Goal: Information Seeking & Learning: Learn about a topic

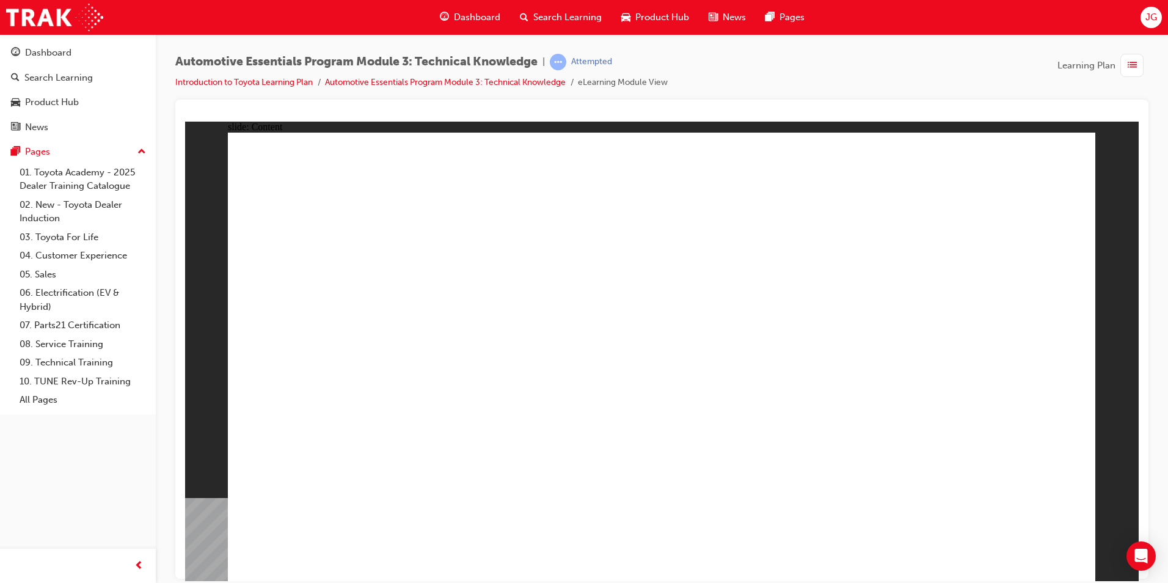
drag, startPoint x: 1033, startPoint y: 168, endPoint x: 906, endPoint y: 331, distance: 206.7
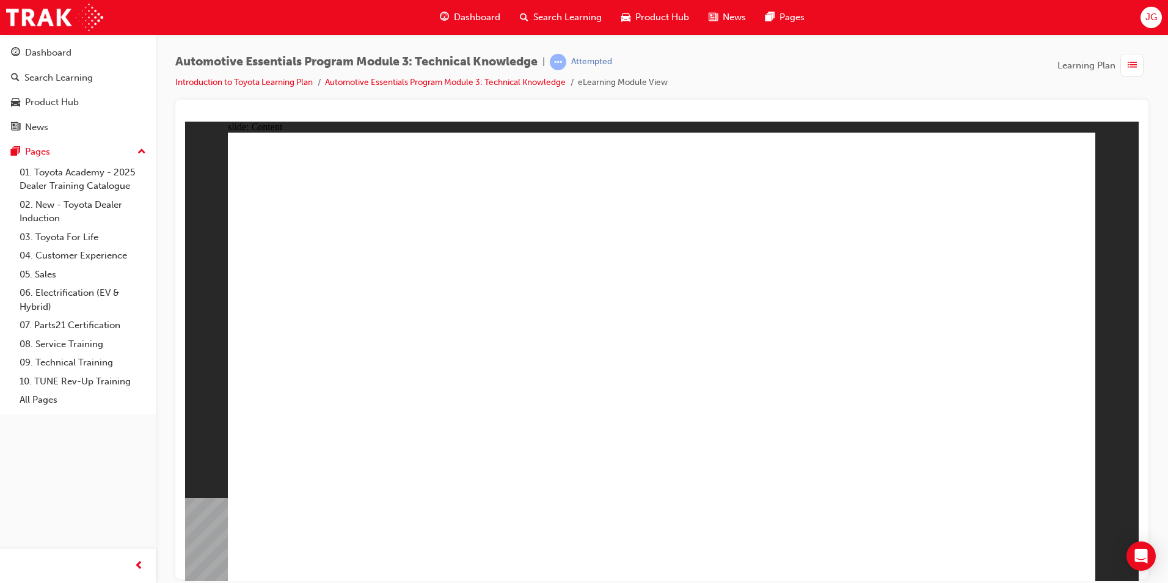
radio input "true"
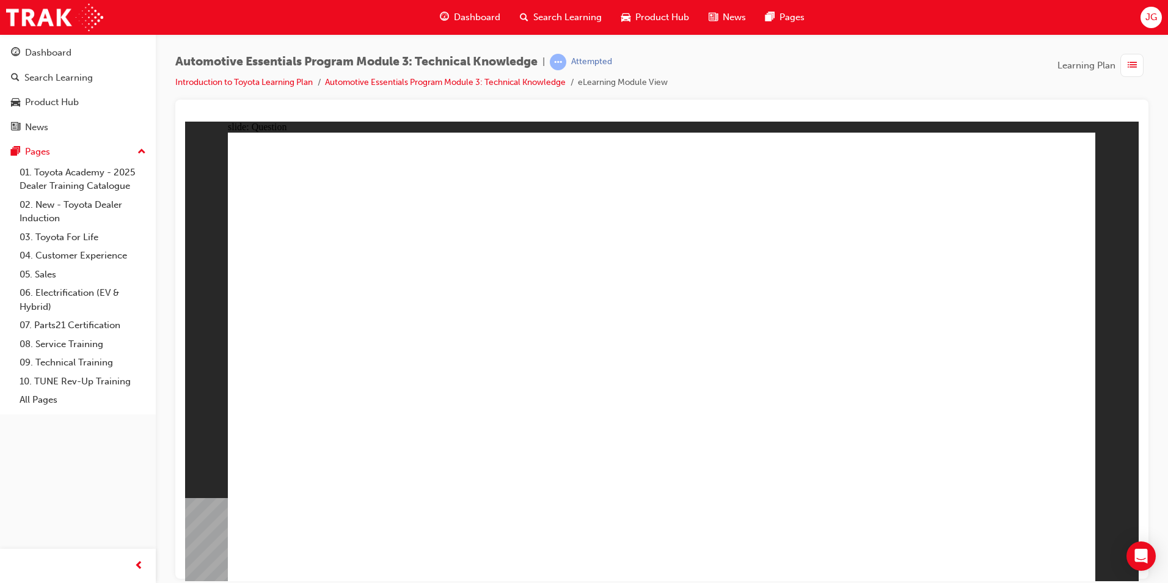
radio input "false"
radio input "true"
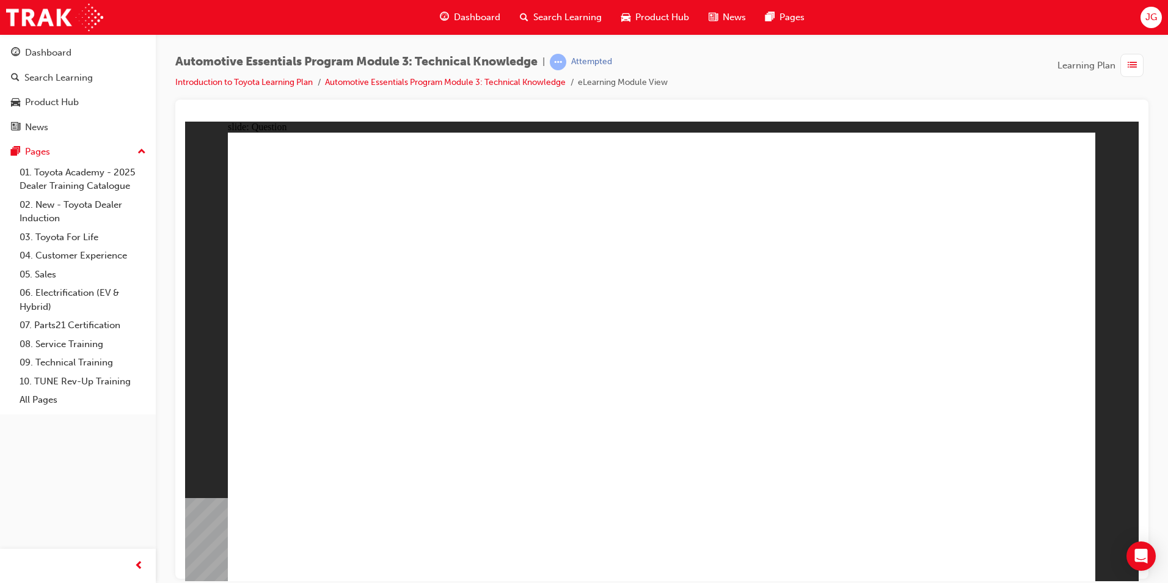
radio input "true"
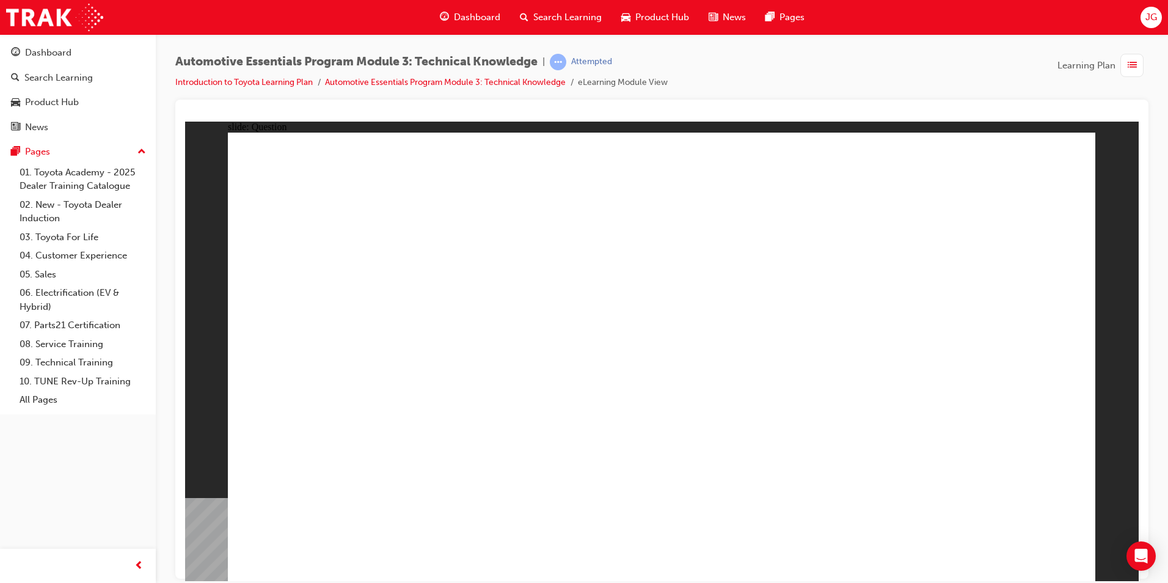
radio input "true"
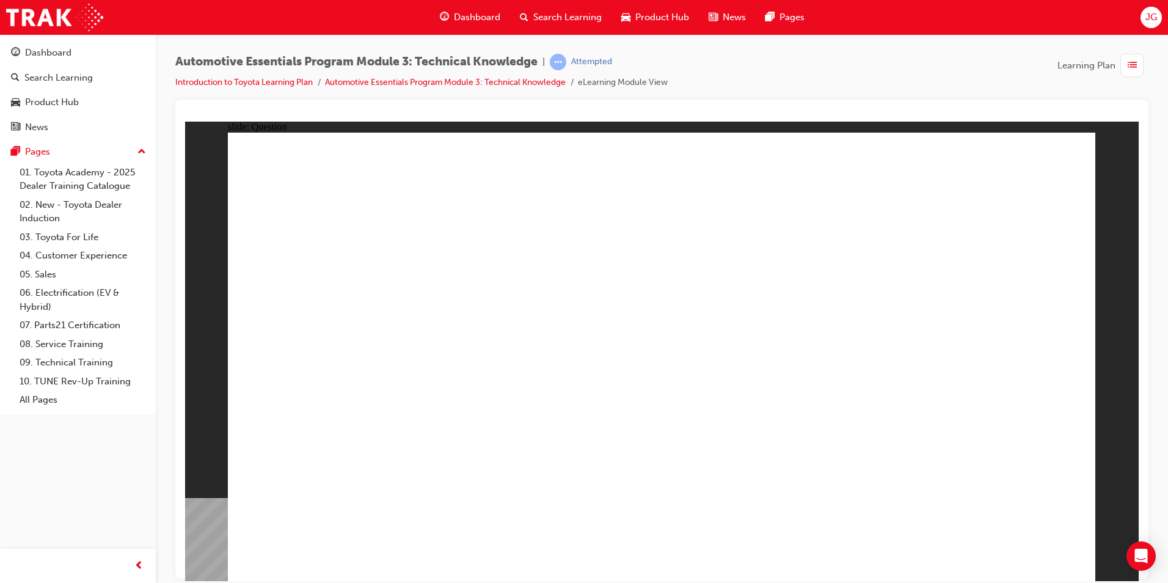
radio input "true"
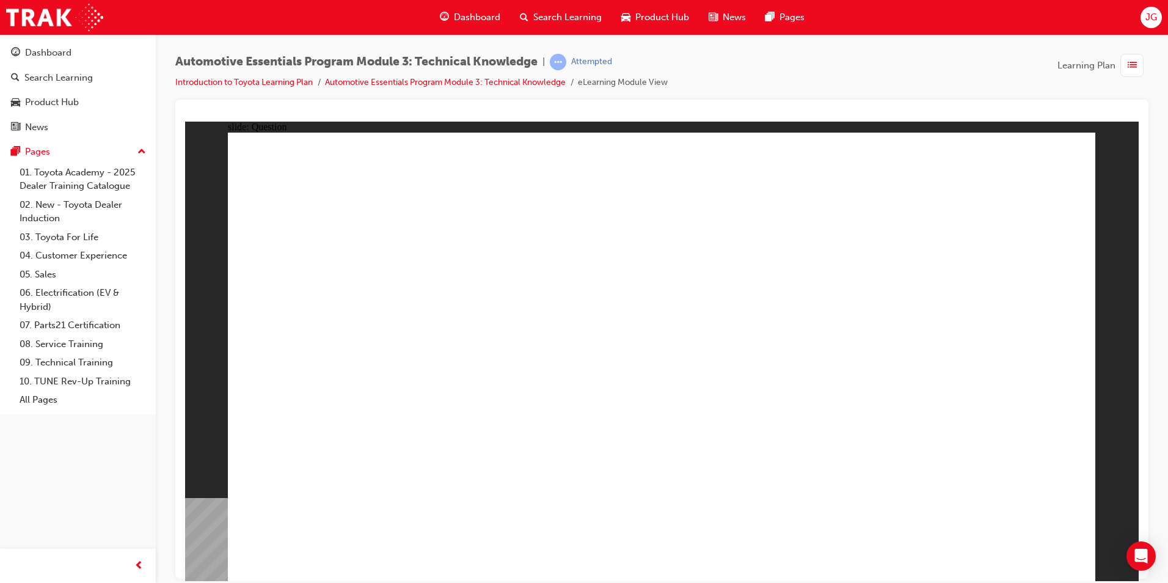
radio input "true"
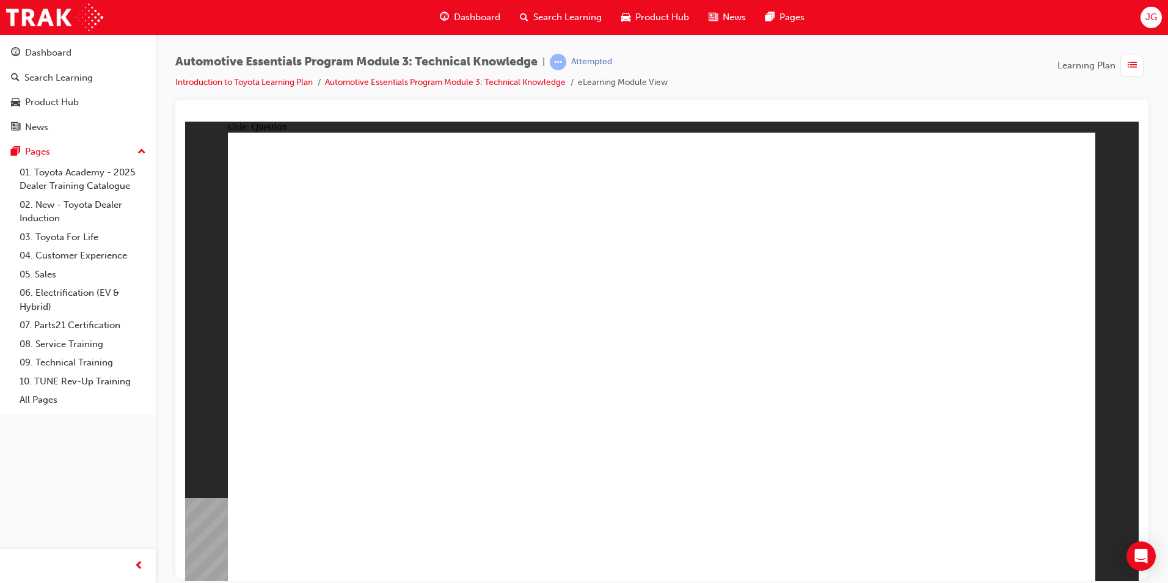
radio input "true"
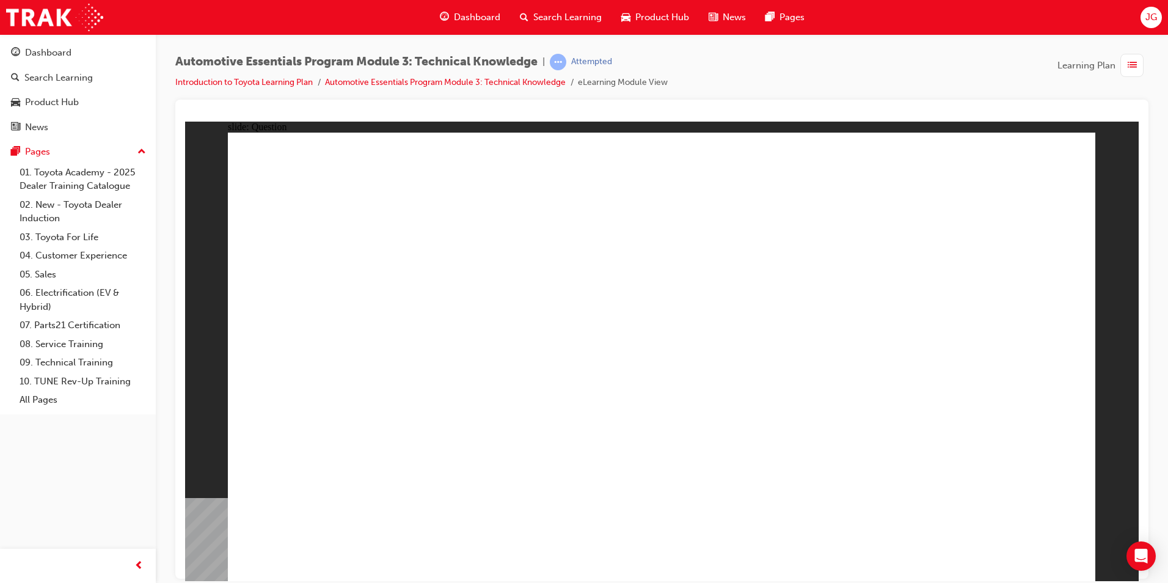
radio input "true"
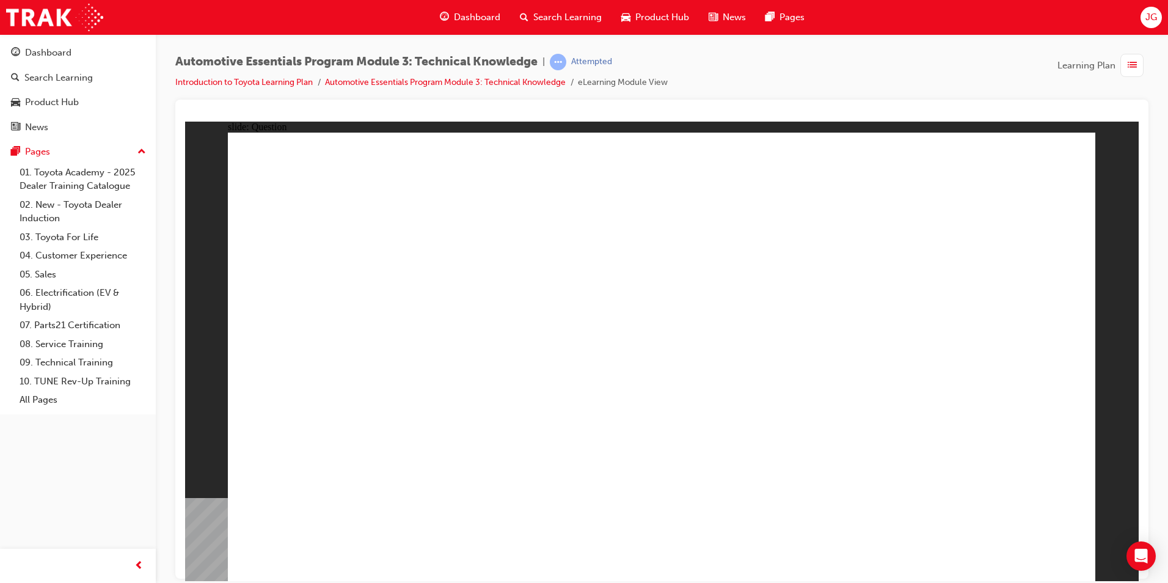
radio input "true"
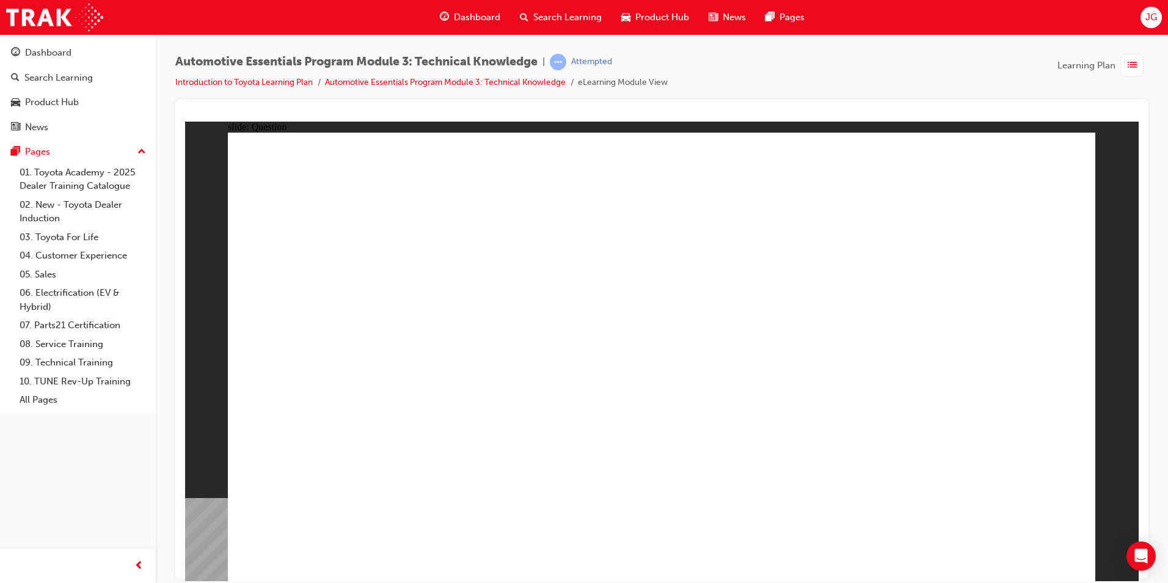
radio input "true"
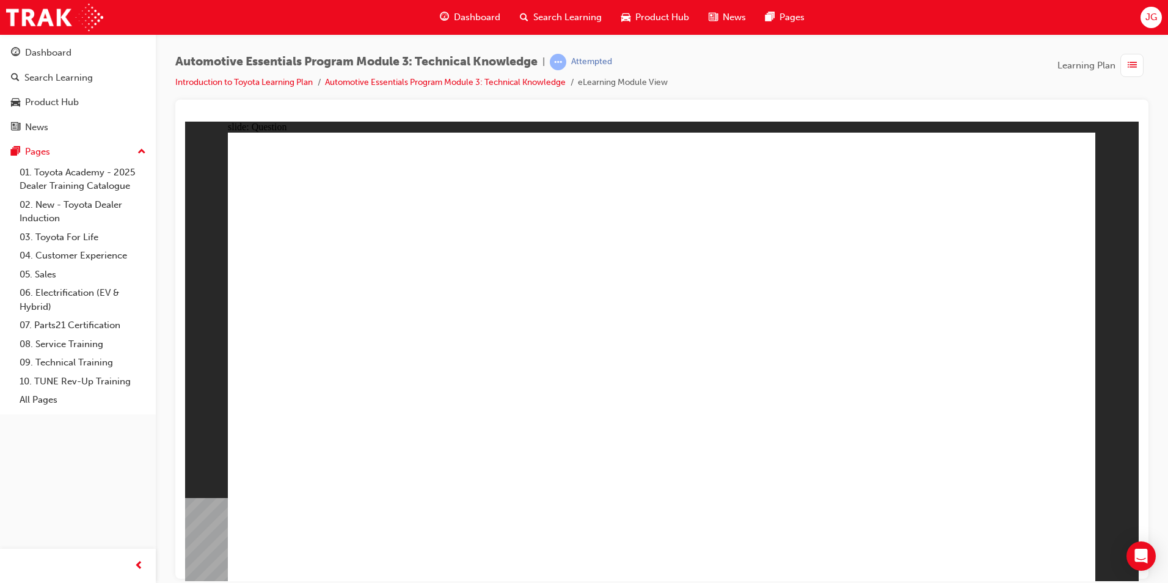
radio input "true"
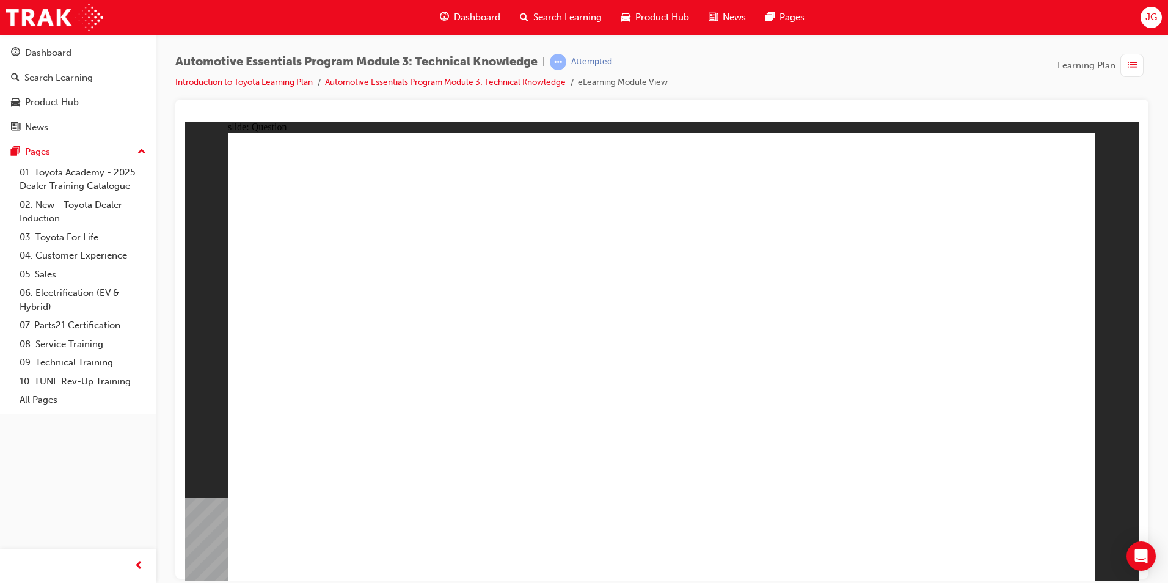
radio input "true"
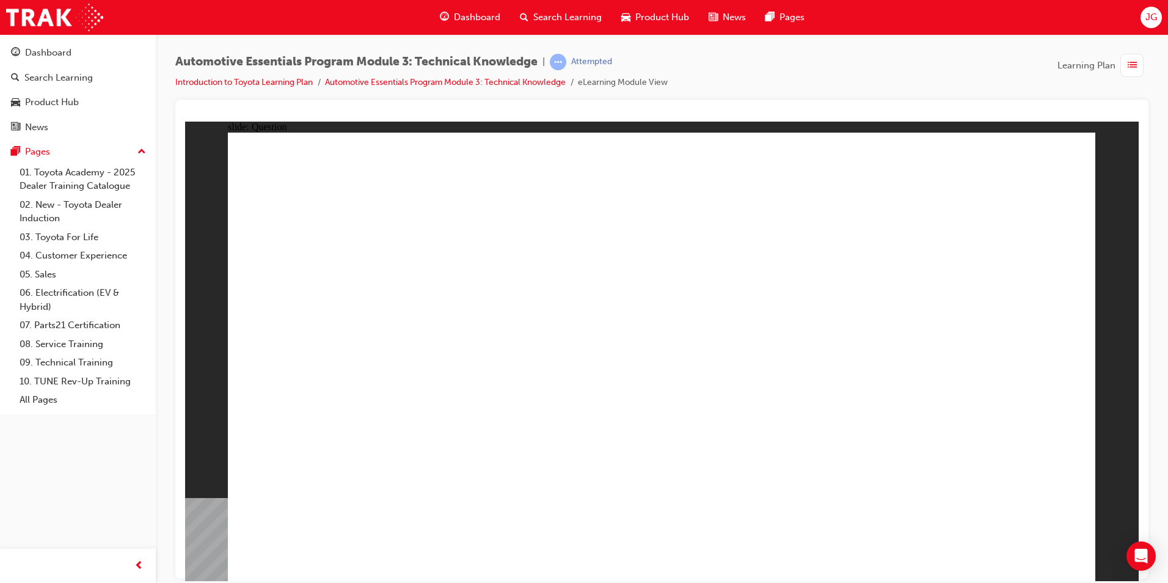
radio input "true"
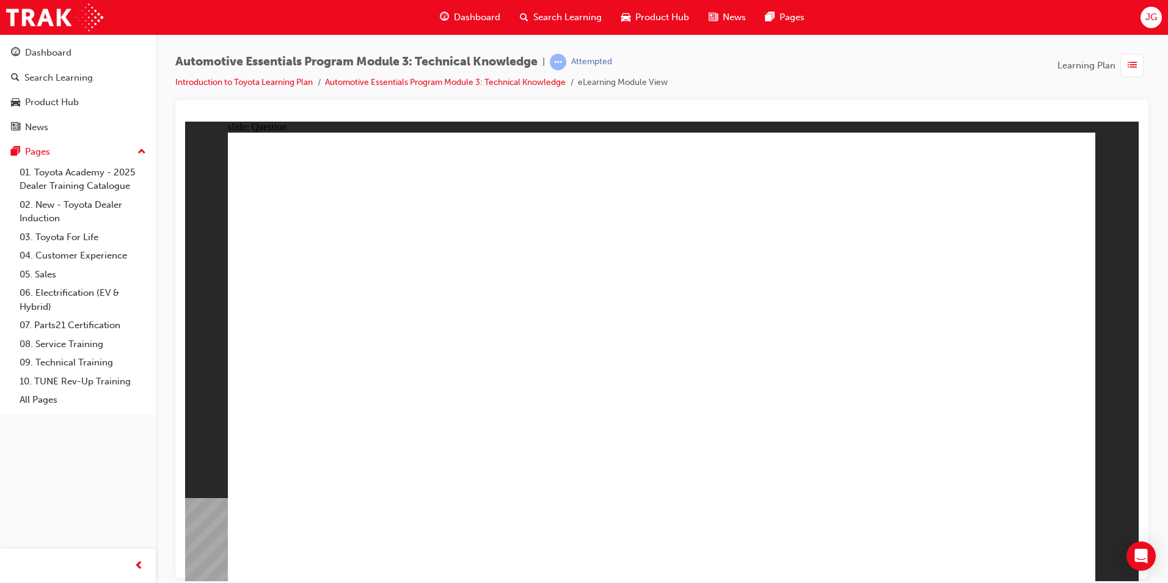
radio input "true"
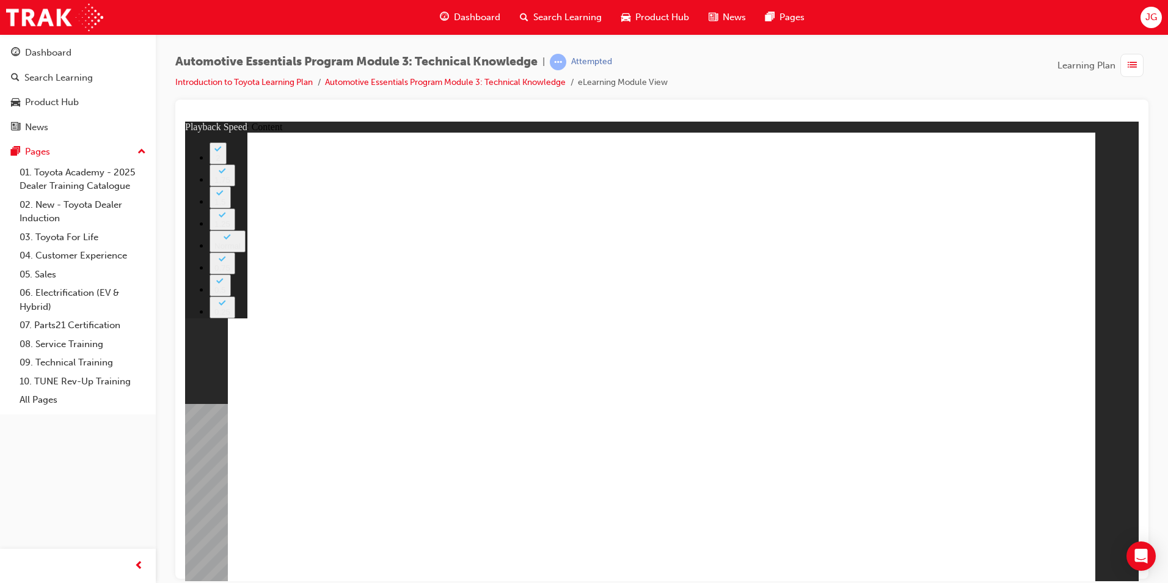
type input "227"
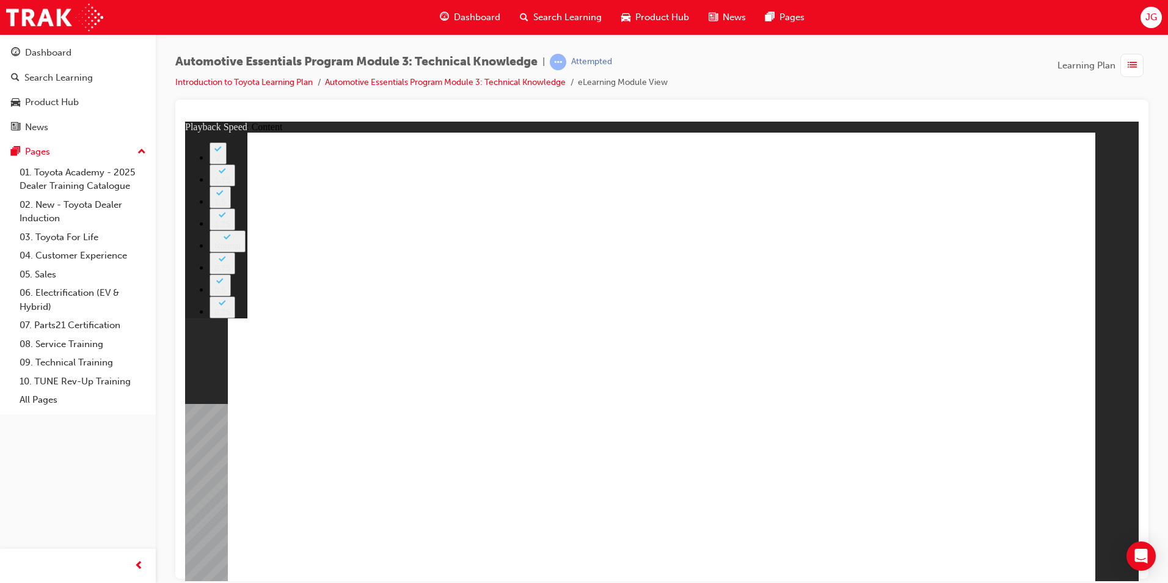
type input "11"
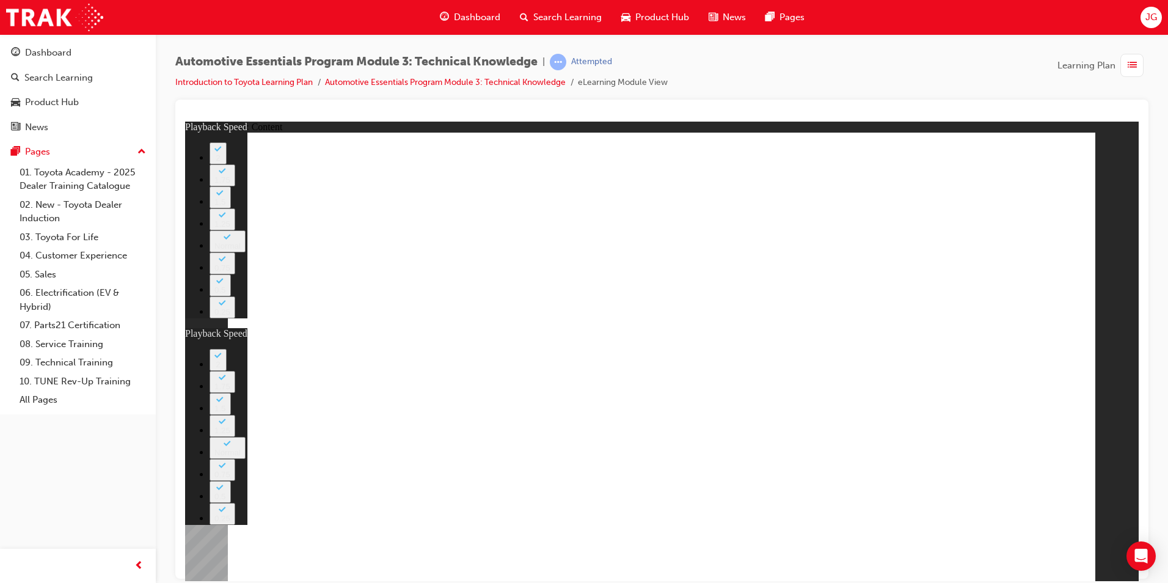
type input "15"
type input "20"
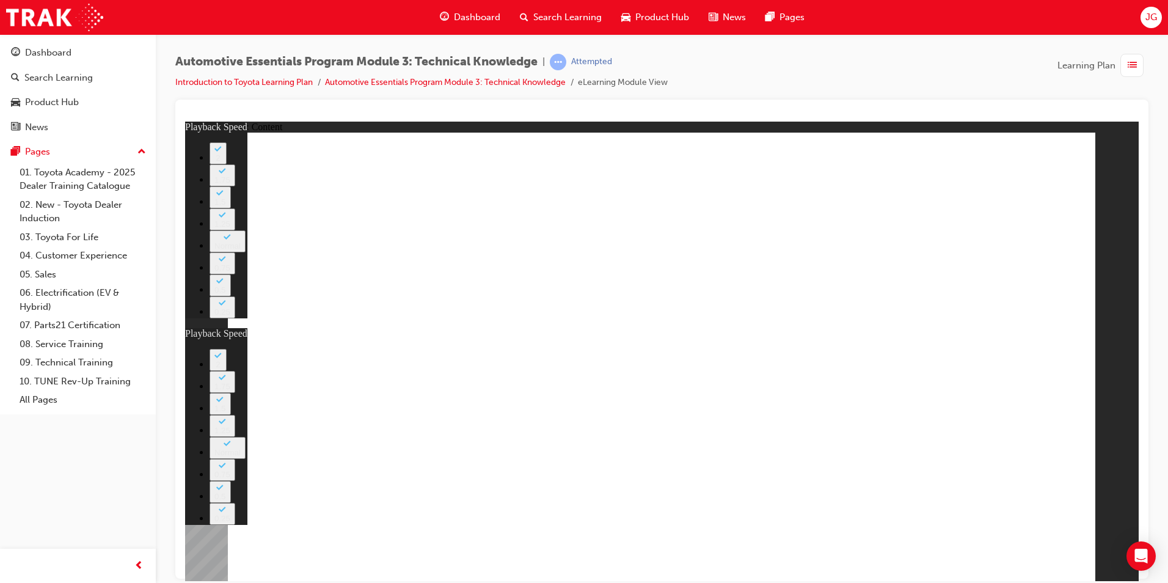
type input "3"
